Goal: Find contact information: Obtain details needed to contact an individual or organization

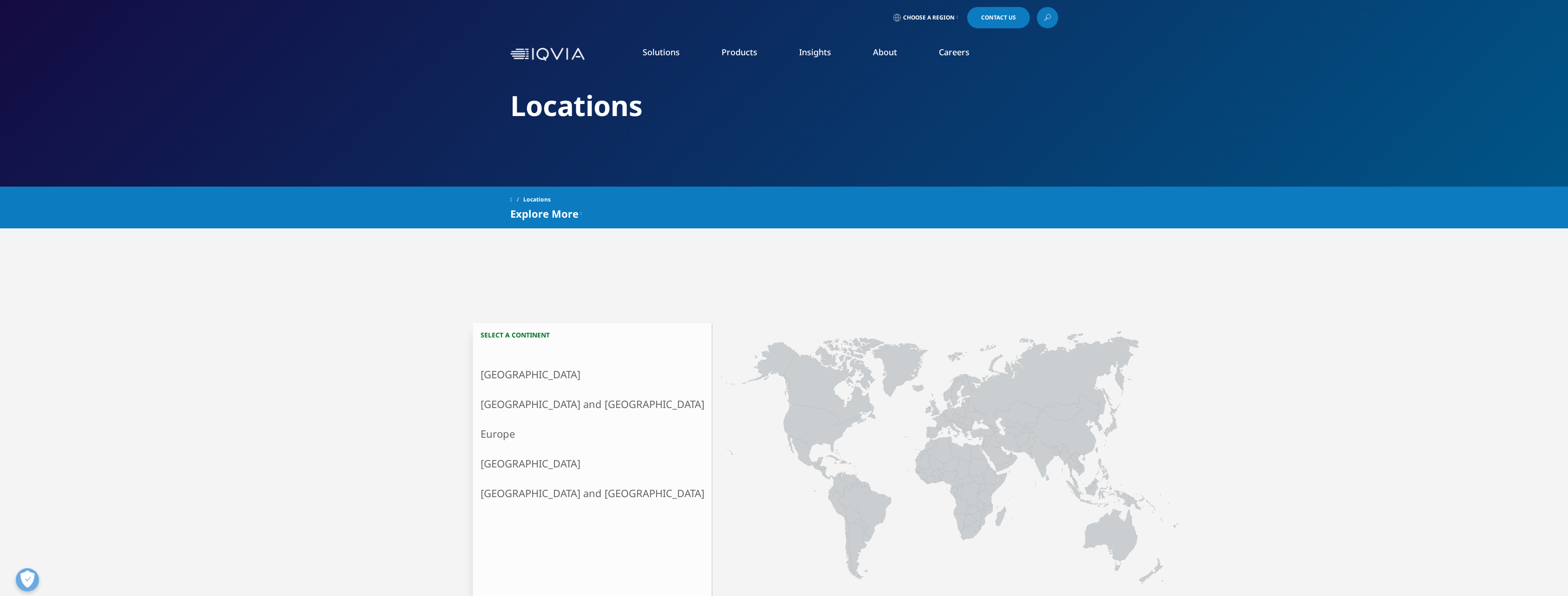
click at [889, 56] on link "About" at bounding box center [885, 52] width 24 height 11
click at [891, 52] on link "About" at bounding box center [885, 52] width 24 height 11
click at [436, 125] on link "Our Story" at bounding box center [613, 125] width 382 height 10
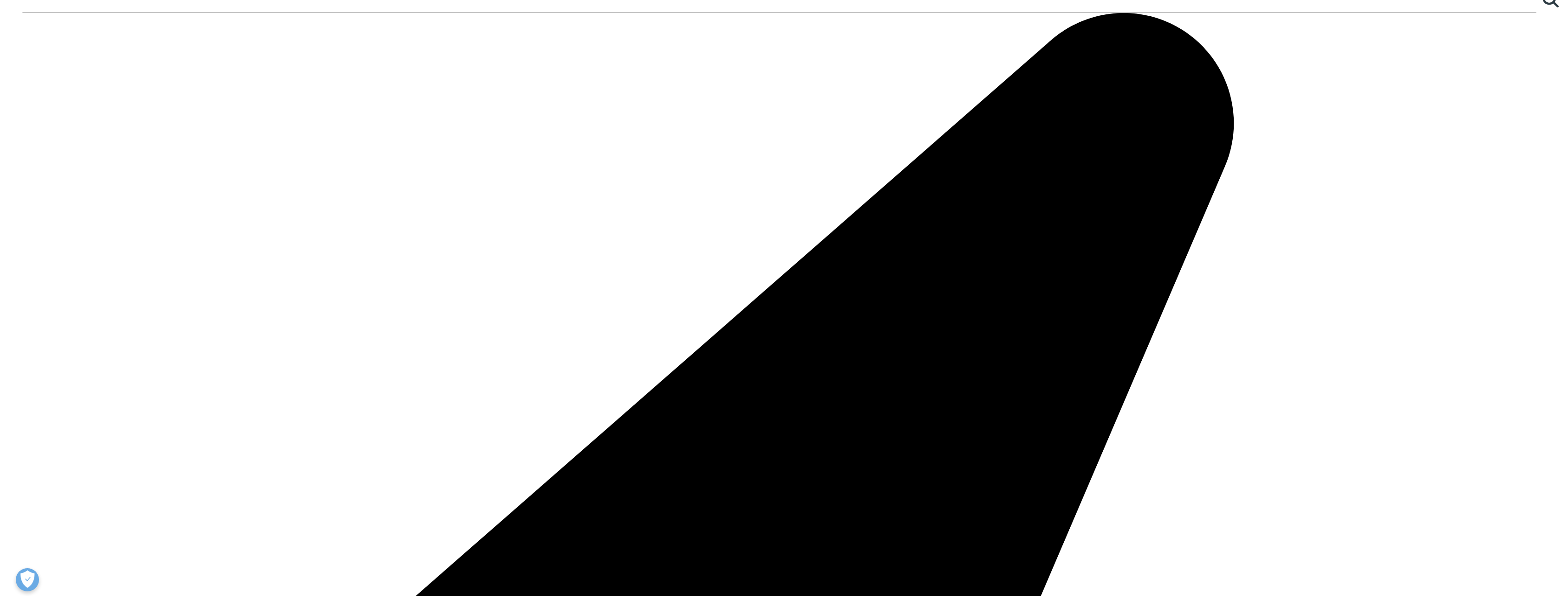
scroll to position [1935, 0]
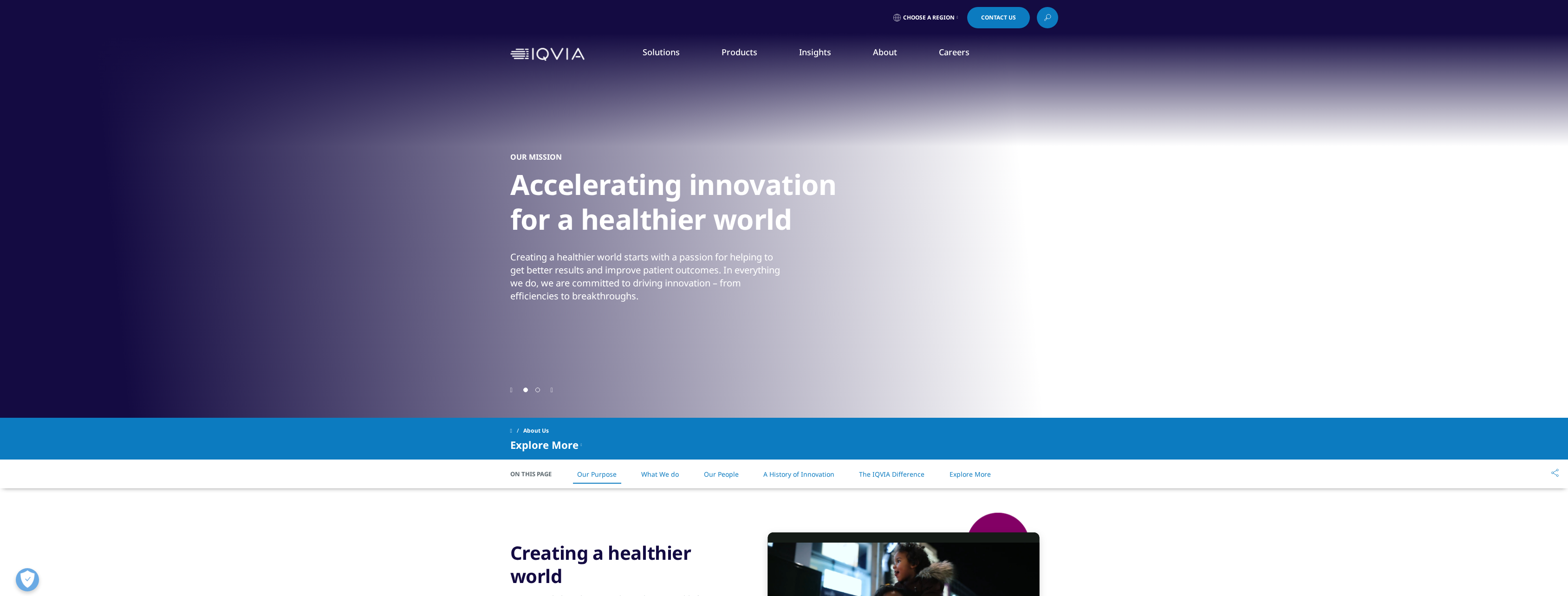
click at [667, 54] on link "Solutions" at bounding box center [661, 52] width 37 height 11
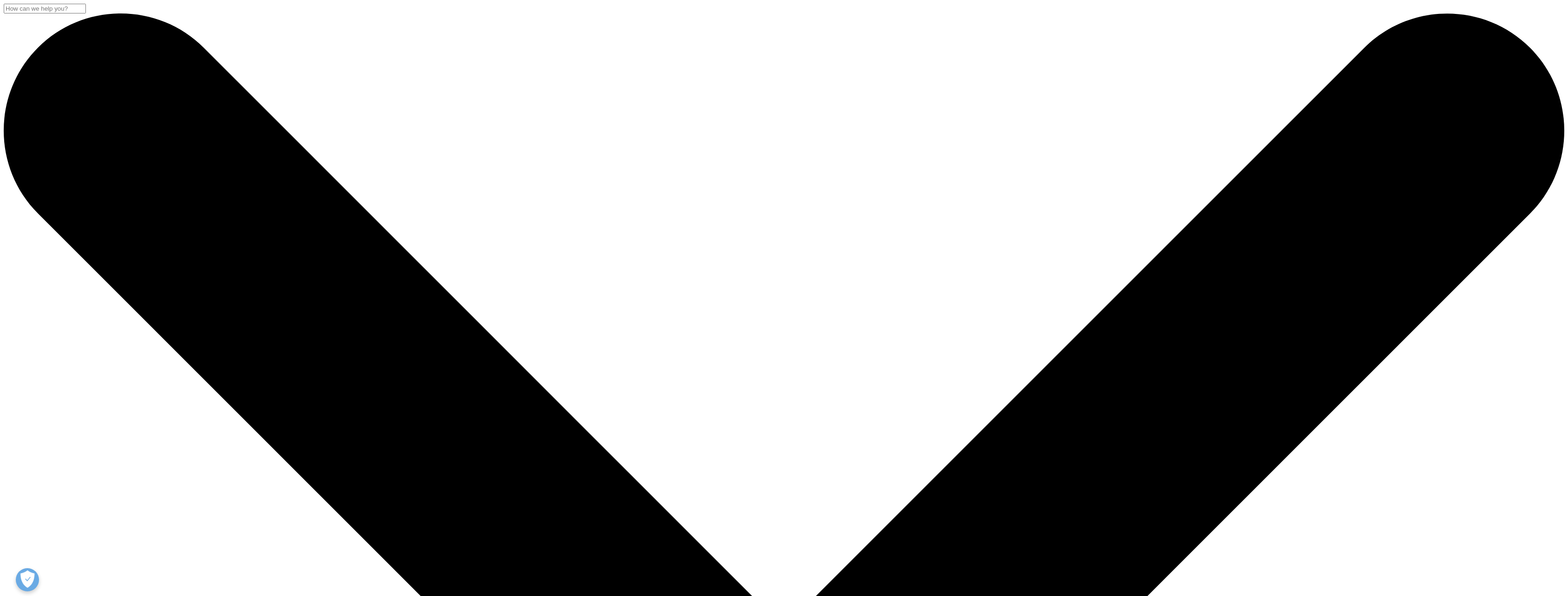
scroll to position [232, 0]
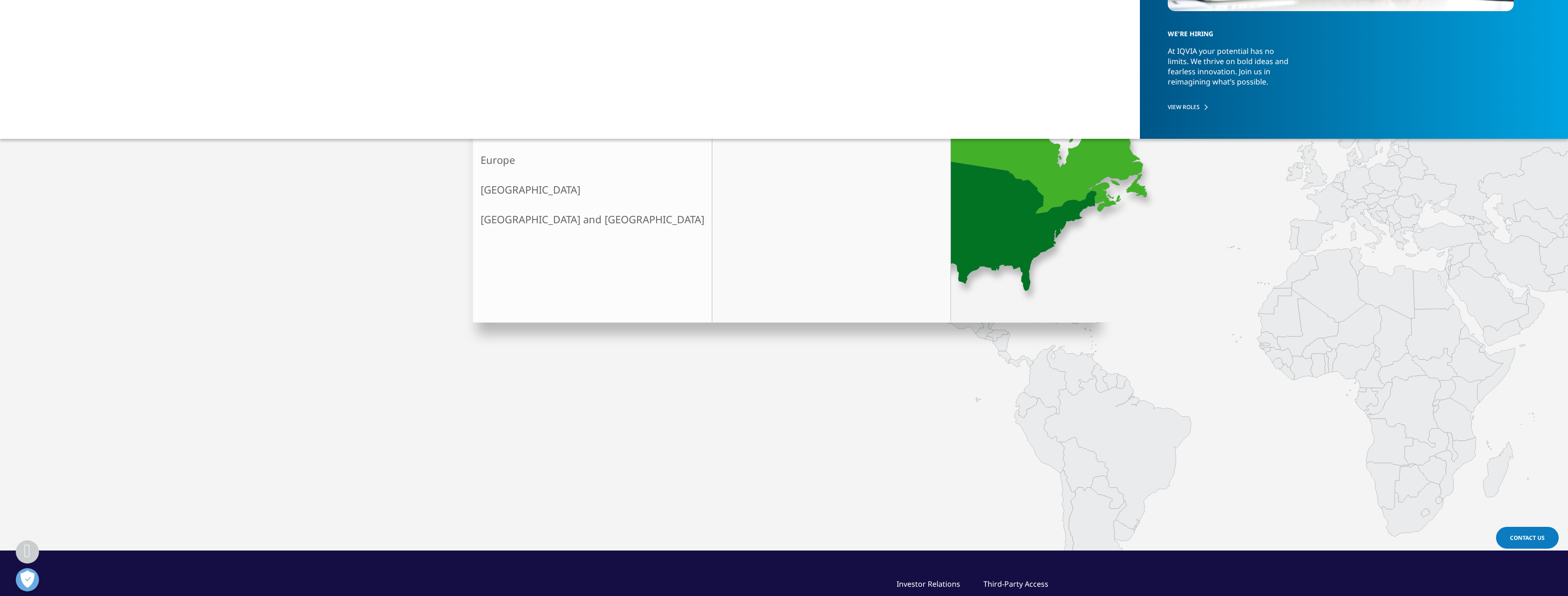
click at [719, 98] on link "[GEOGRAPHIC_DATA]" at bounding box center [827, 98] width 214 height 14
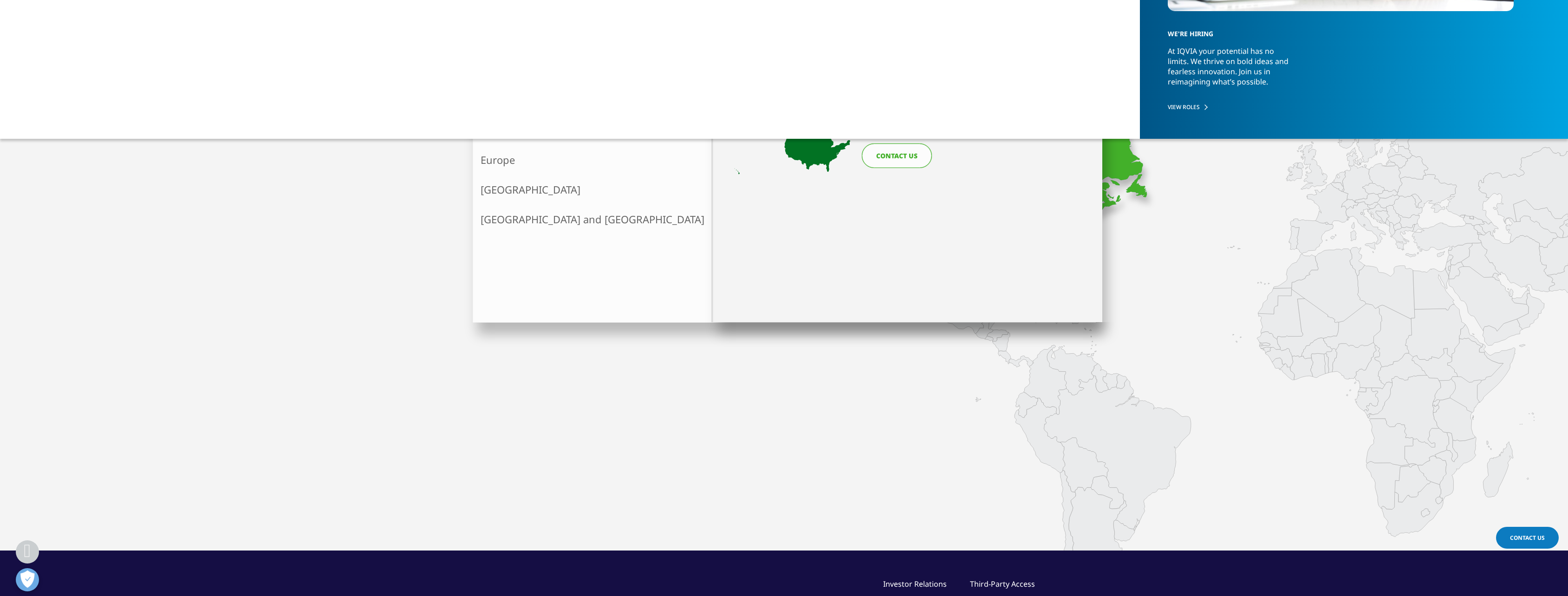
click at [914, 127] on link "United States website" at bounding box center [916, 122] width 109 height 24
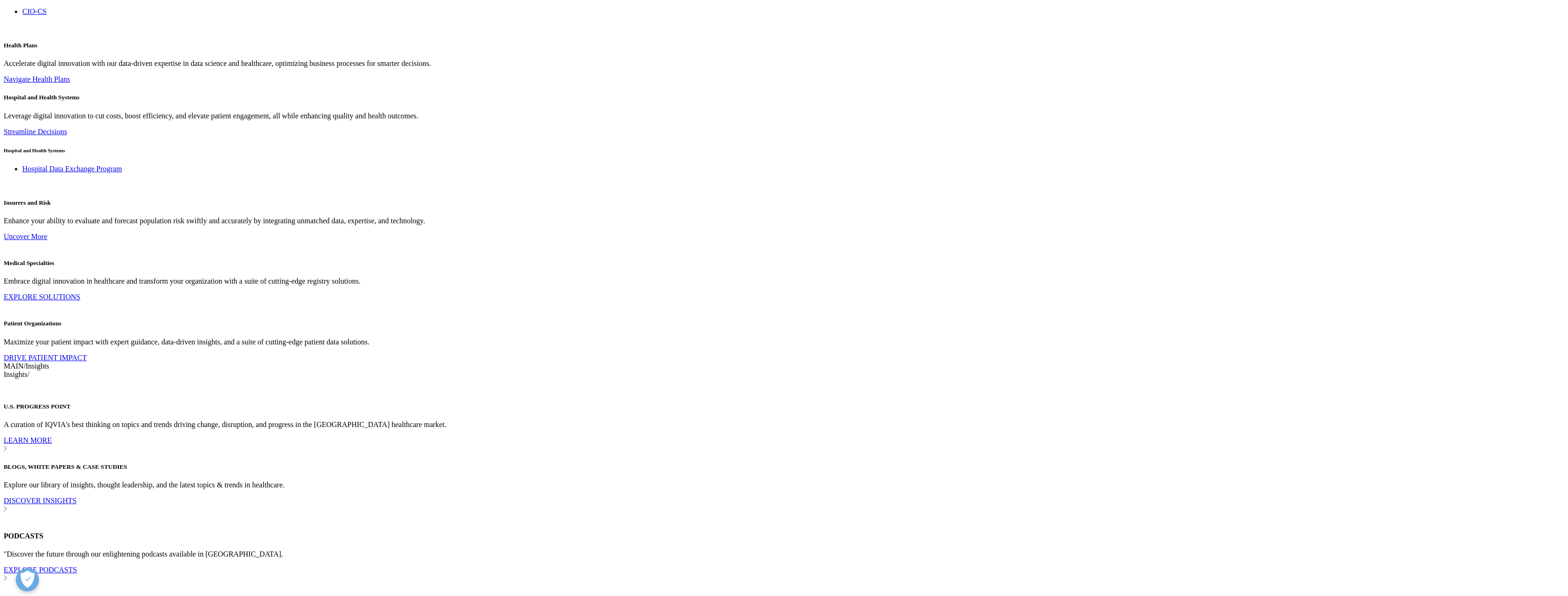
scroll to position [1871, 0]
